Goal: Information Seeking & Learning: Find specific fact

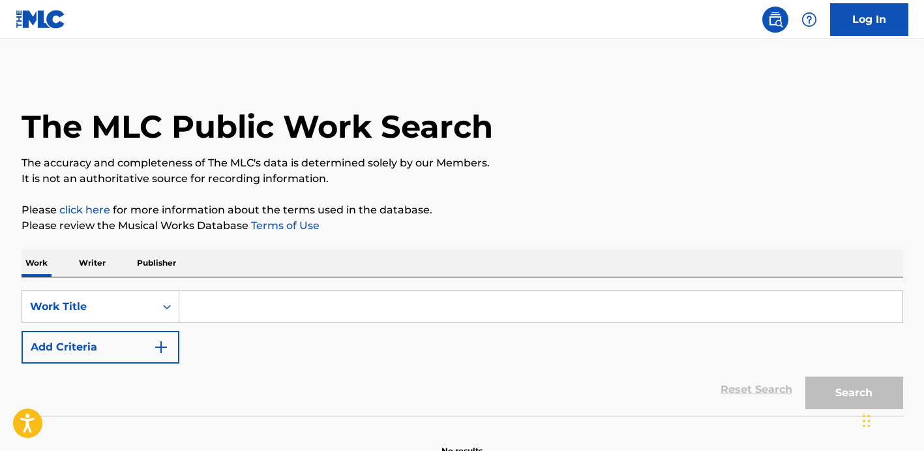
click at [325, 299] on input "Search Form" at bounding box center [540, 306] width 723 height 31
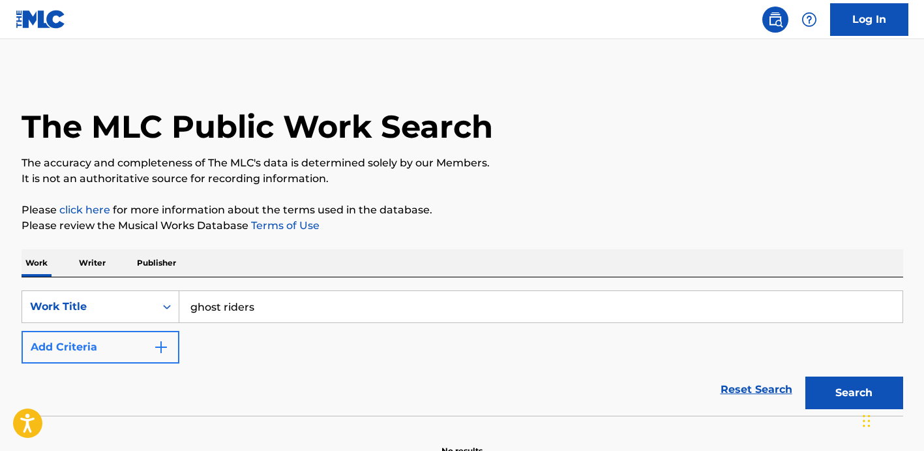
type input "ghost riders"
click at [133, 352] on button "Add Criteria" at bounding box center [101, 347] width 158 height 33
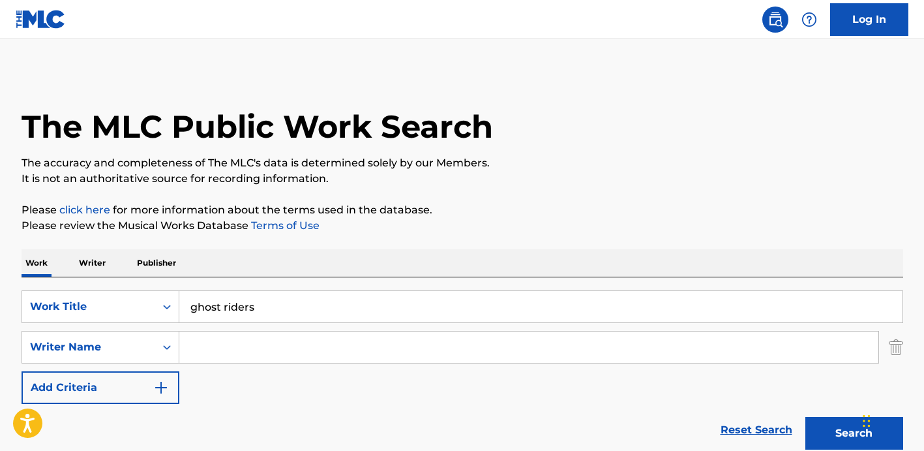
click at [398, 353] on input "Search Form" at bounding box center [528, 346] width 699 height 31
type input "jones"
click at [805, 417] on button "Search" at bounding box center [854, 433] width 98 height 33
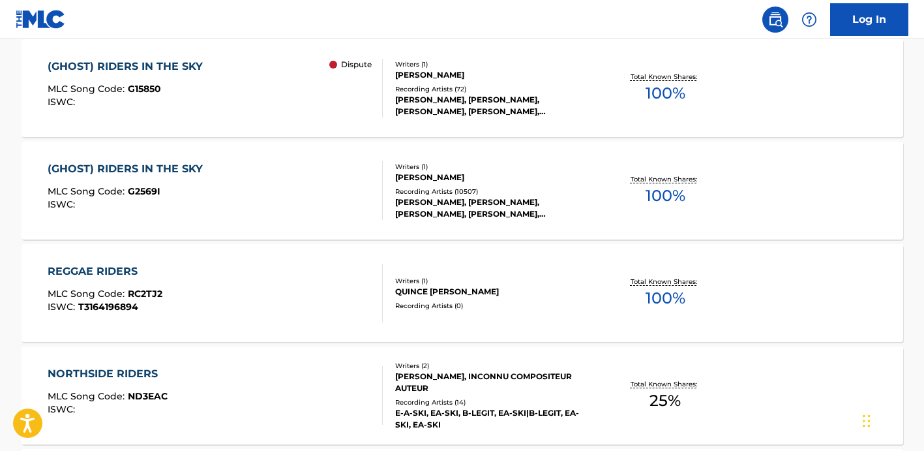
scroll to position [420, 0]
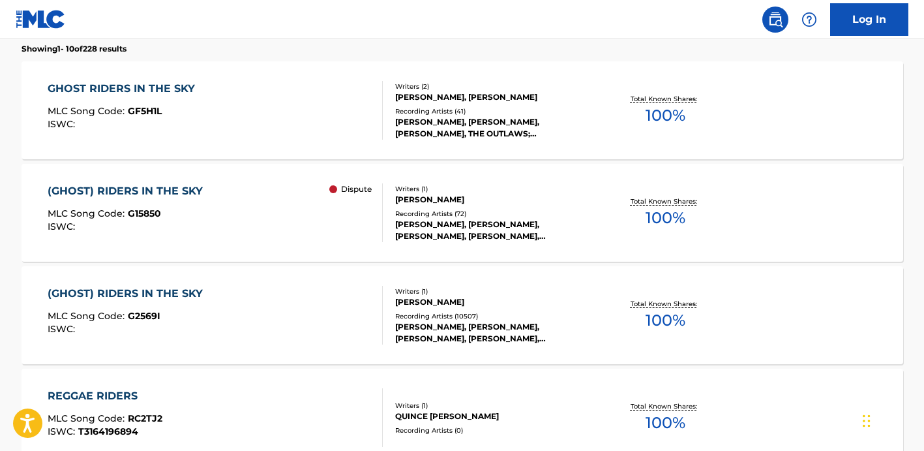
click at [599, 244] on div "(GHOST) RIDERS IN THE SKY MLC Song Code : G15850 ISWC : Dispute Writers ( 1 ) […" at bounding box center [462, 213] width 881 height 98
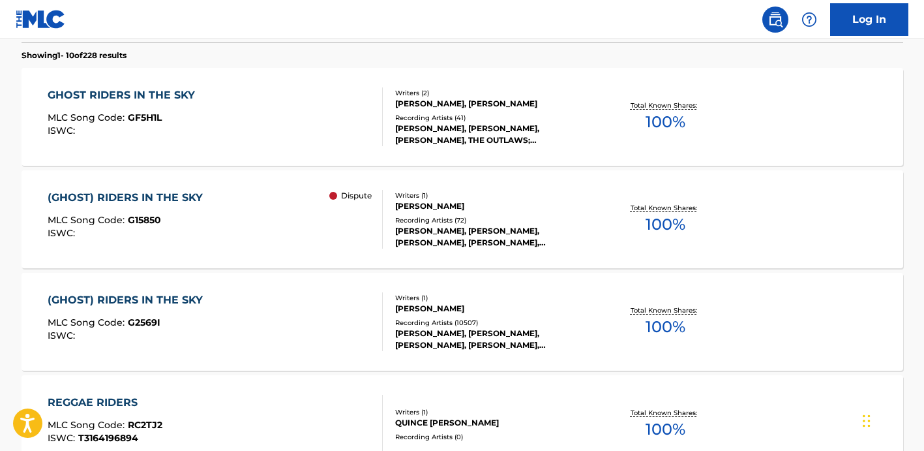
scroll to position [428, 0]
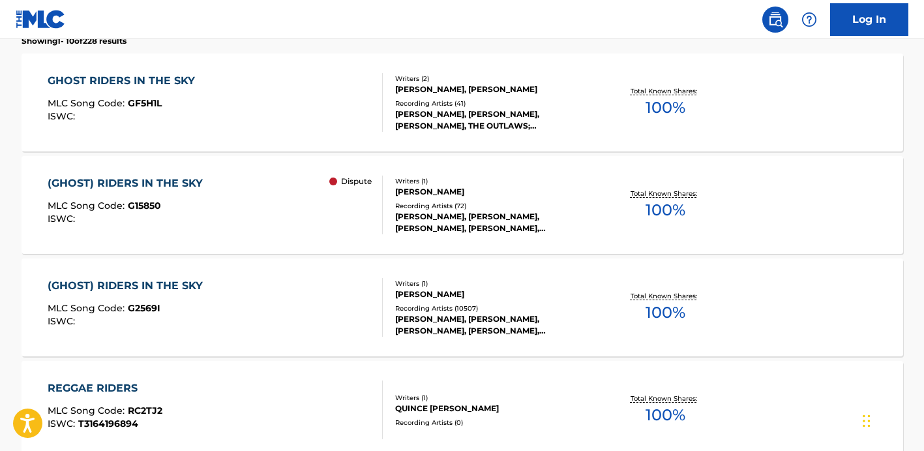
click at [741, 298] on div "(GHOST) RIDERS IN THE SKY MLC Song Code : G2569I ISWC : Writers ( 1 ) [PERSON_N…" at bounding box center [462, 307] width 881 height 98
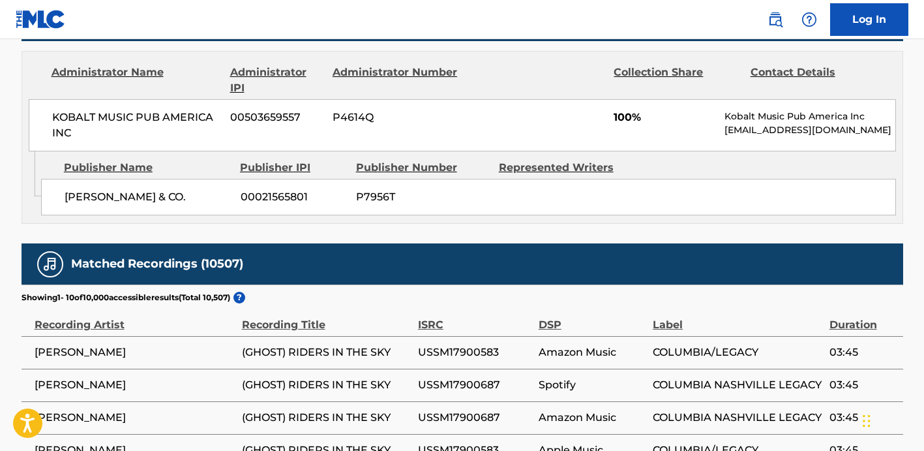
scroll to position [699, 0]
